Goal: Find specific page/section: Find specific page/section

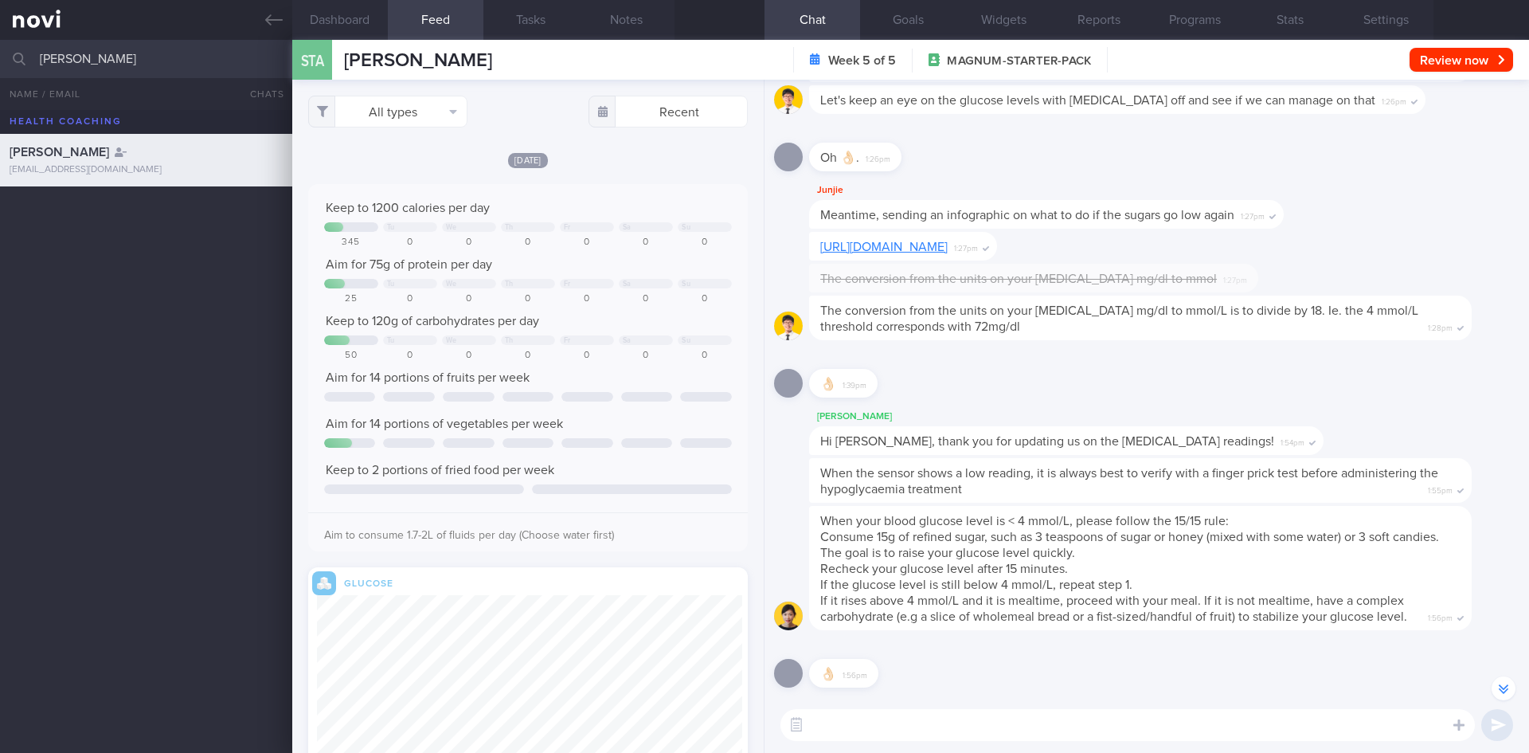
select select "7"
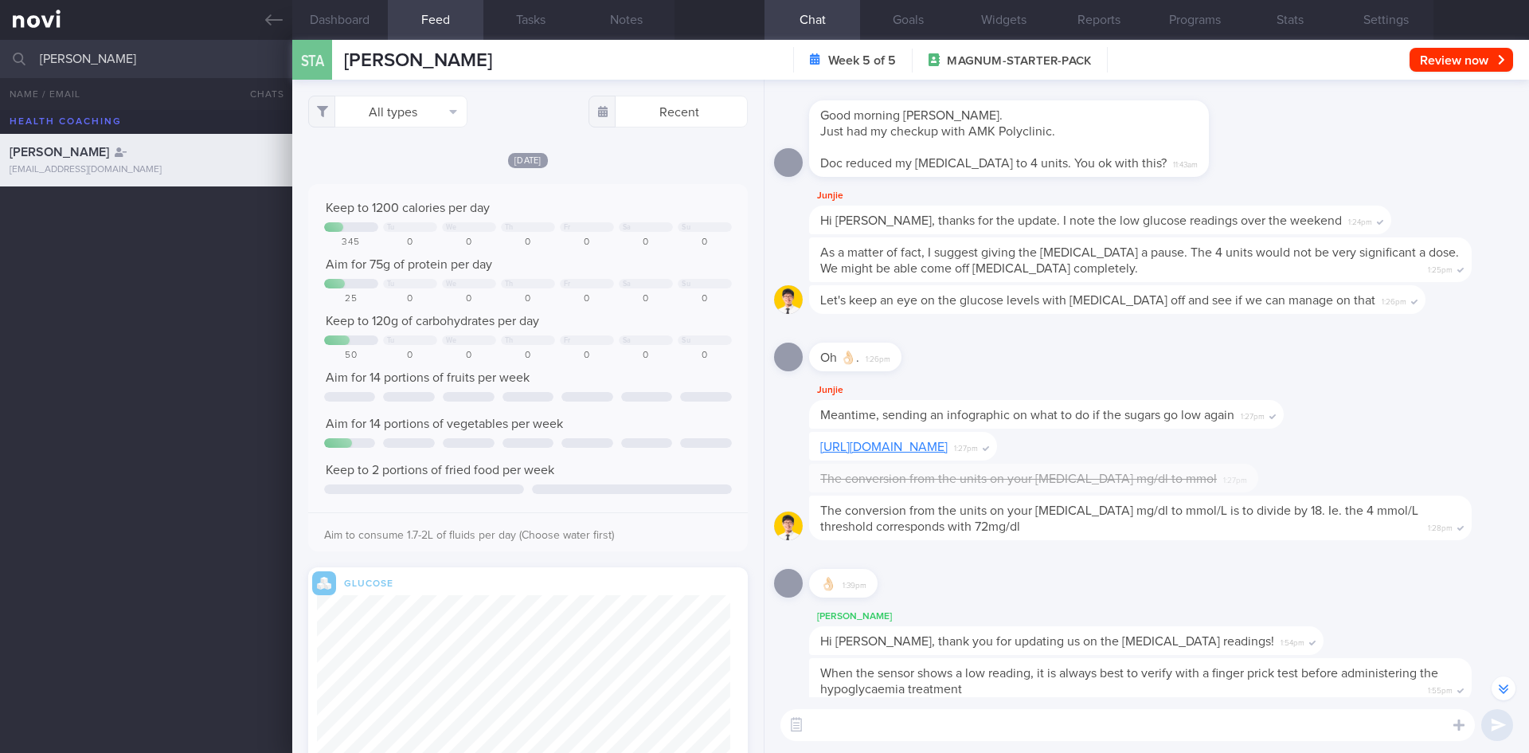
drag, startPoint x: 130, startPoint y: 65, endPoint x: 18, endPoint y: 65, distance: 111.5
click at [18, 65] on div "[PERSON_NAME] All active patients Assigned patients All active patients Archive…" at bounding box center [764, 59] width 1529 height 38
type input "[PERSON_NAME]"
click at [256, 218] on div "[PERSON_NAME][EMAIL_ADDRESS][DOMAIN_NAME]" at bounding box center [146, 223] width 273 height 12
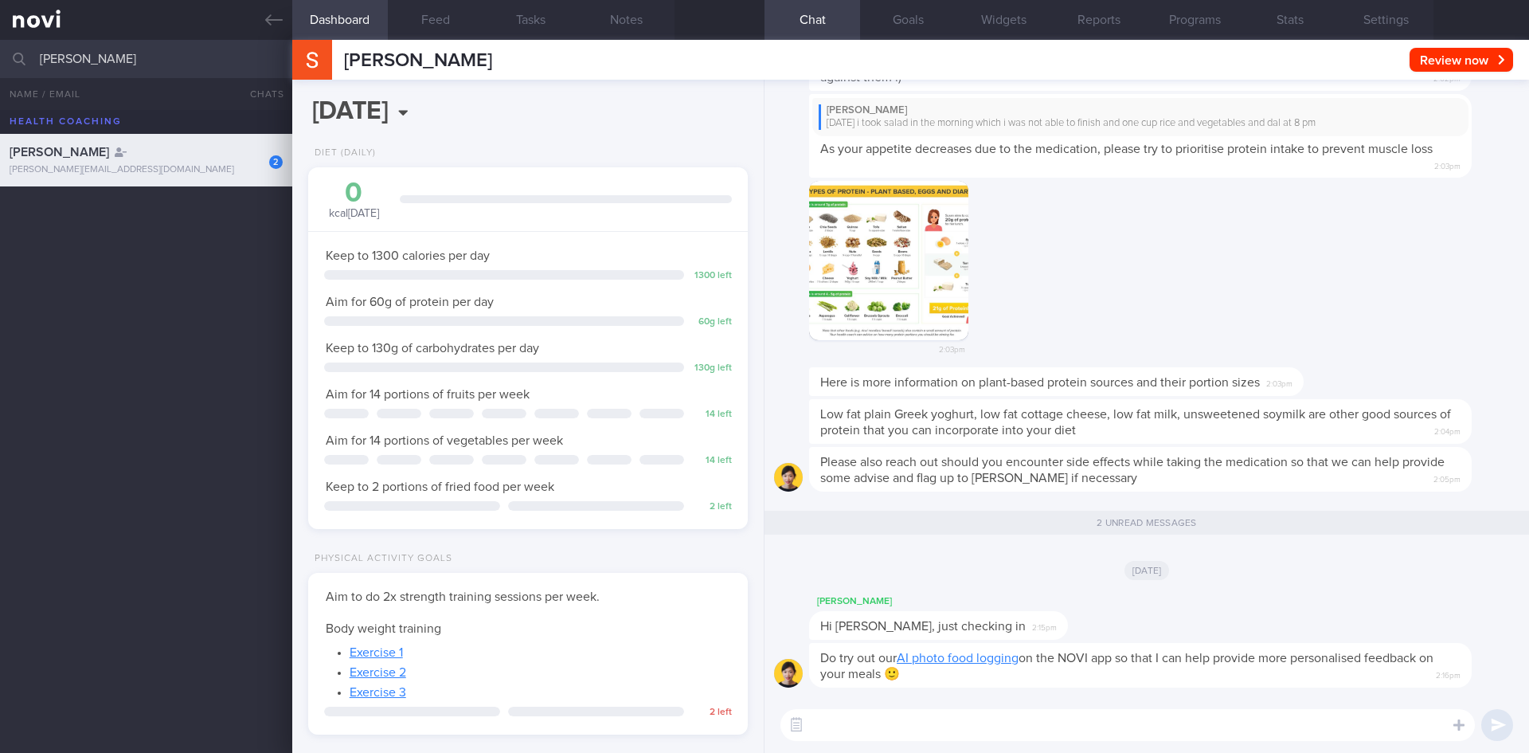
click at [424, 28] on button "Feed" at bounding box center [436, 20] width 96 height 40
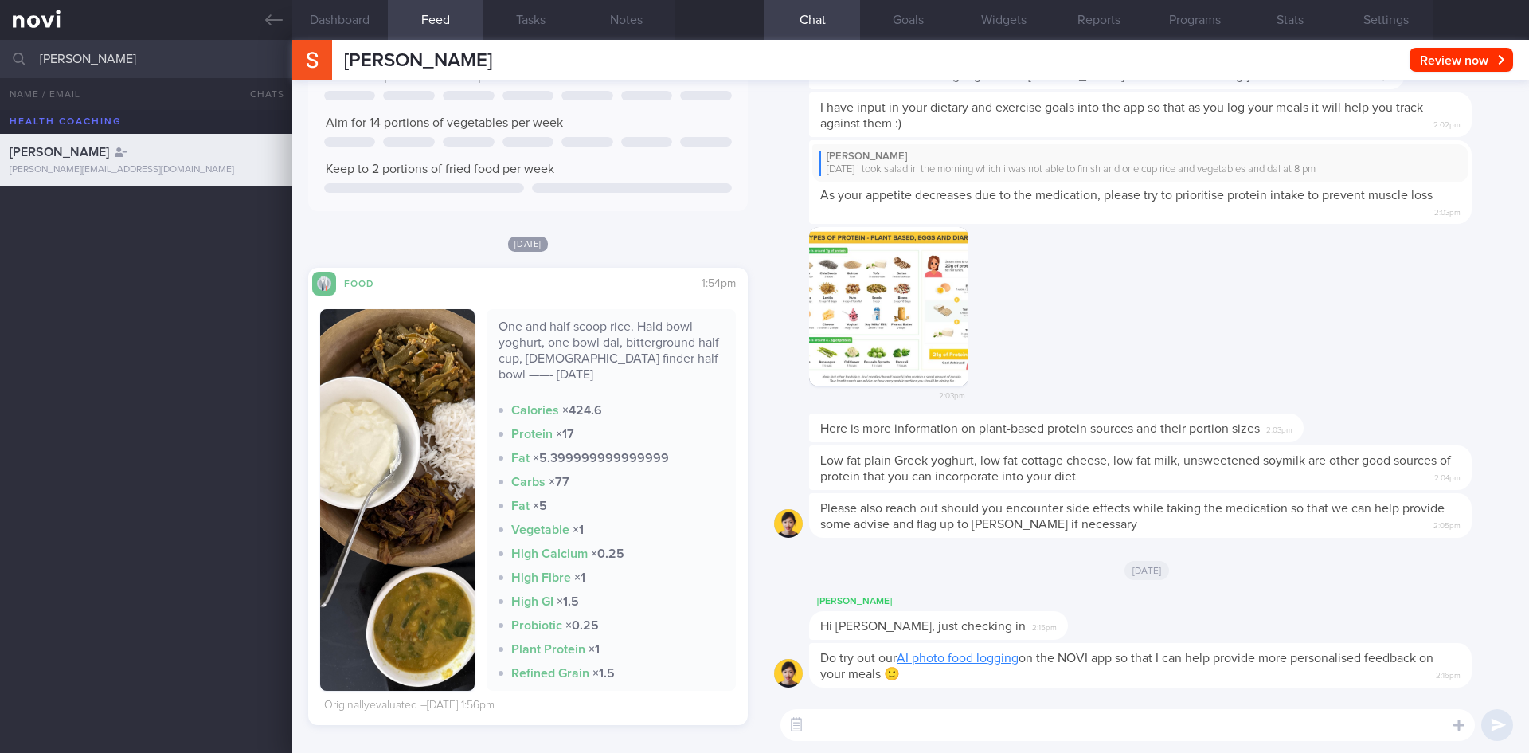
drag, startPoint x: 153, startPoint y: 51, endPoint x: 41, endPoint y: 53, distance: 111.5
click at [41, 53] on input "[PERSON_NAME]" at bounding box center [764, 59] width 1529 height 38
